Goal: Navigation & Orientation: Find specific page/section

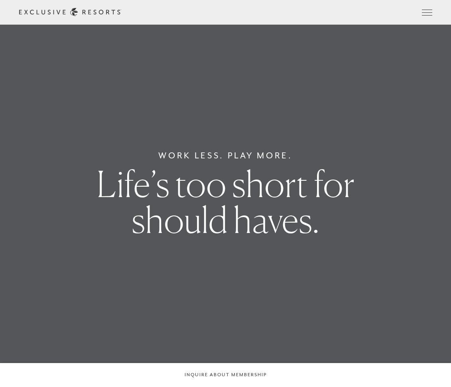
click at [388, 12] on header "Skip to main content Too busy for your bucket list? Not a bucket list. A bluepr…" at bounding box center [225, 12] width 451 height 25
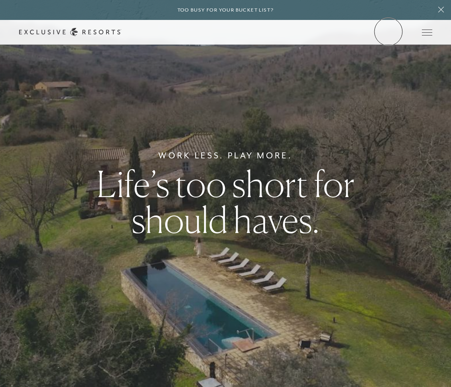
click at [0, 0] on link "Member Login" at bounding box center [0, 0] width 0 height 0
click at [0, 0] on link "Residence Collection" at bounding box center [0, 0] width 0 height 0
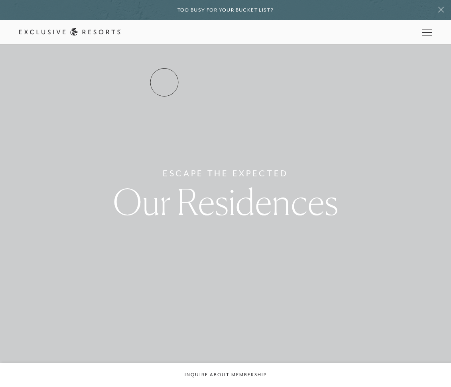
click at [0, 0] on link "Residence Collection" at bounding box center [0, 0] width 0 height 0
click at [0, 0] on link "The Collection" at bounding box center [0, 0] width 0 height 0
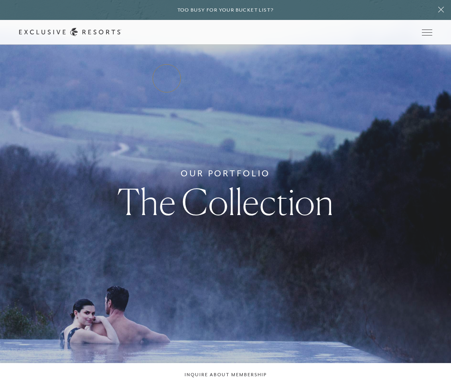
click at [0, 0] on link "Residence Collection" at bounding box center [0, 0] width 0 height 0
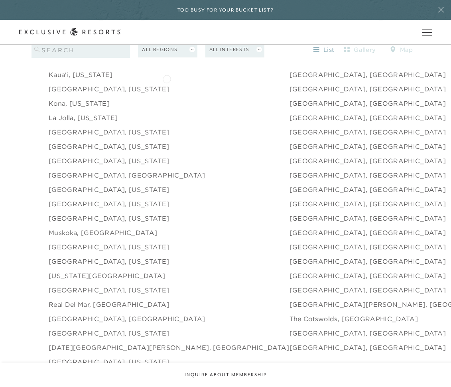
scroll to position [1082, 0]
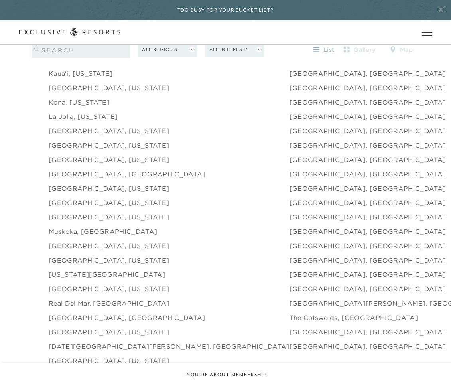
click at [90, 270] on link "New York City" at bounding box center [107, 275] width 117 height 10
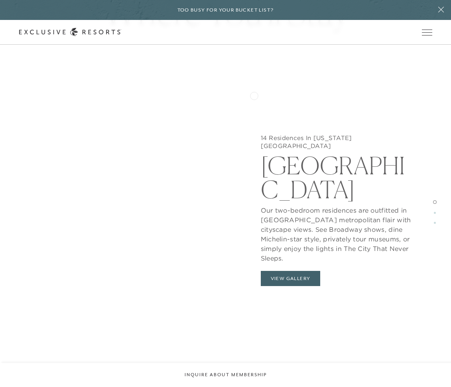
scroll to position [765, 0]
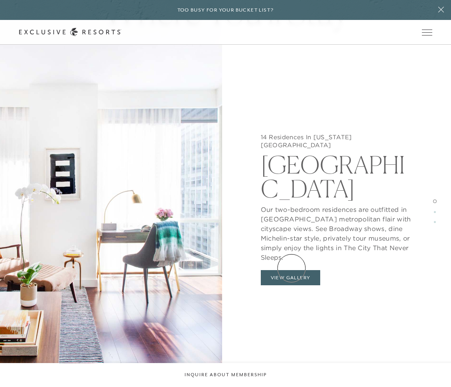
click at [292, 270] on button "View Gallery" at bounding box center [291, 277] width 60 height 15
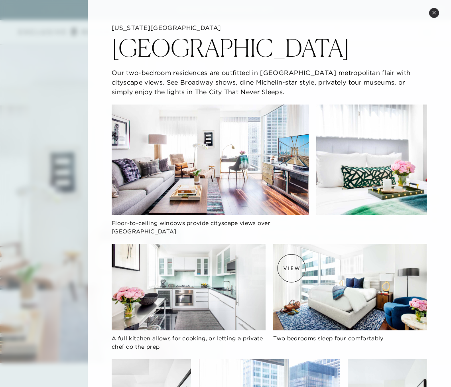
scroll to position [0, 0]
click at [252, 50] on h2 "Park Avenue Place" at bounding box center [231, 48] width 238 height 24
